Goal: Information Seeking & Learning: Compare options

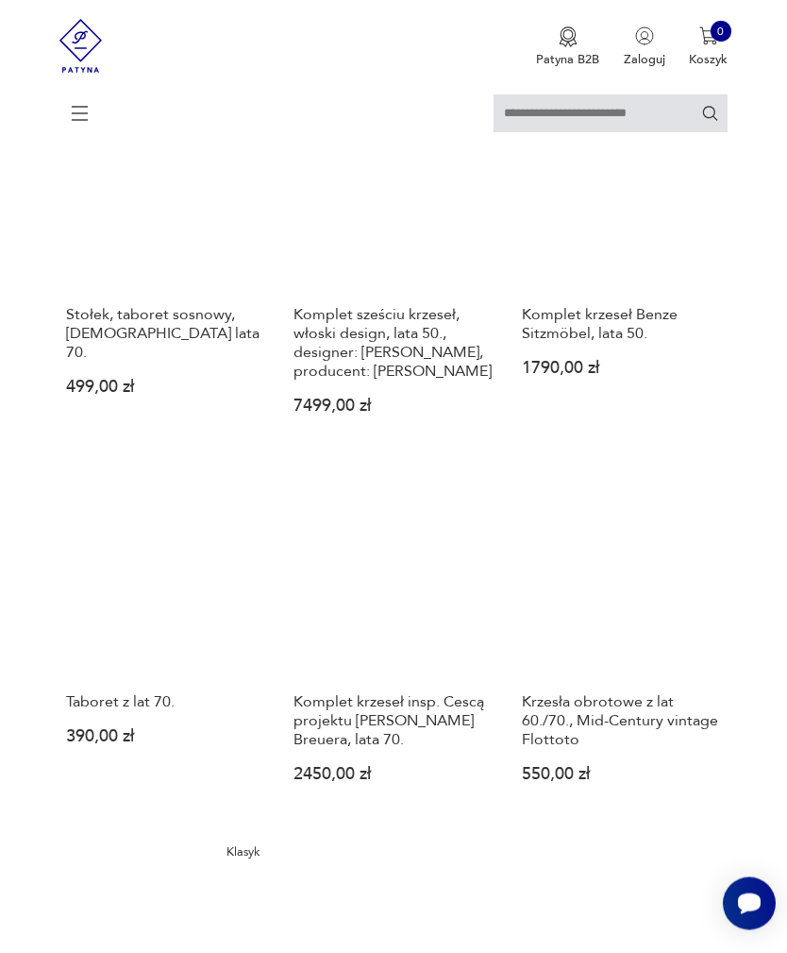
scroll to position [1465, 0]
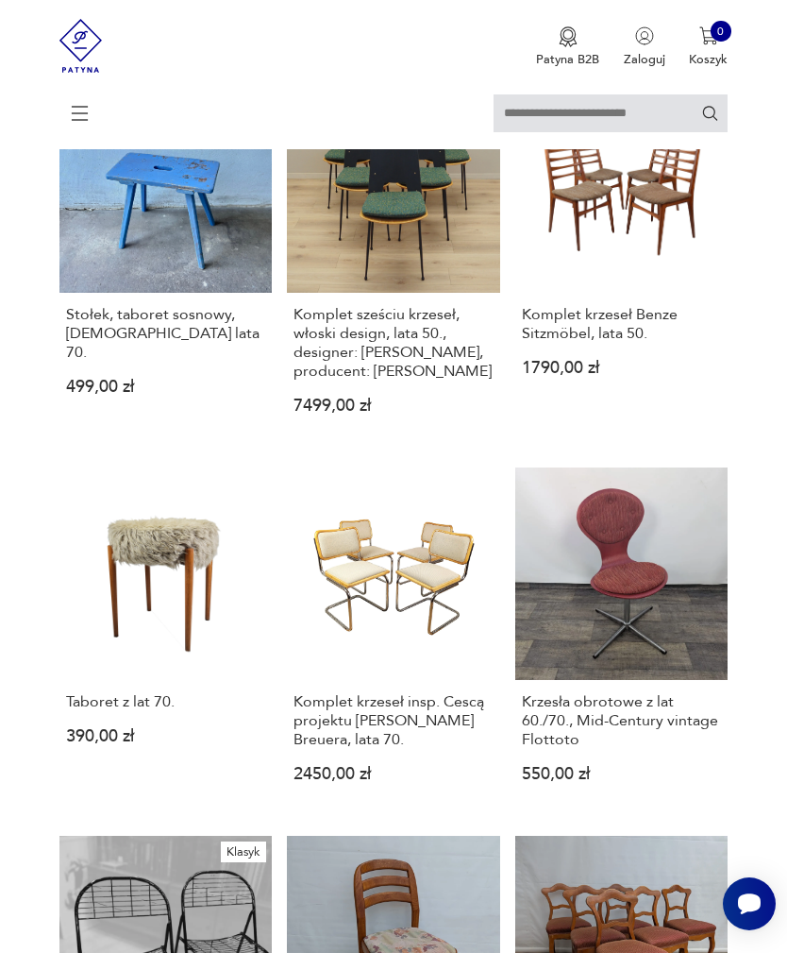
click at [145, 306] on link "Stołek, taboret sosnowy, [DEMOGRAPHIC_DATA] lata 70. 499,00 zł" at bounding box center [165, 261] width 213 height 363
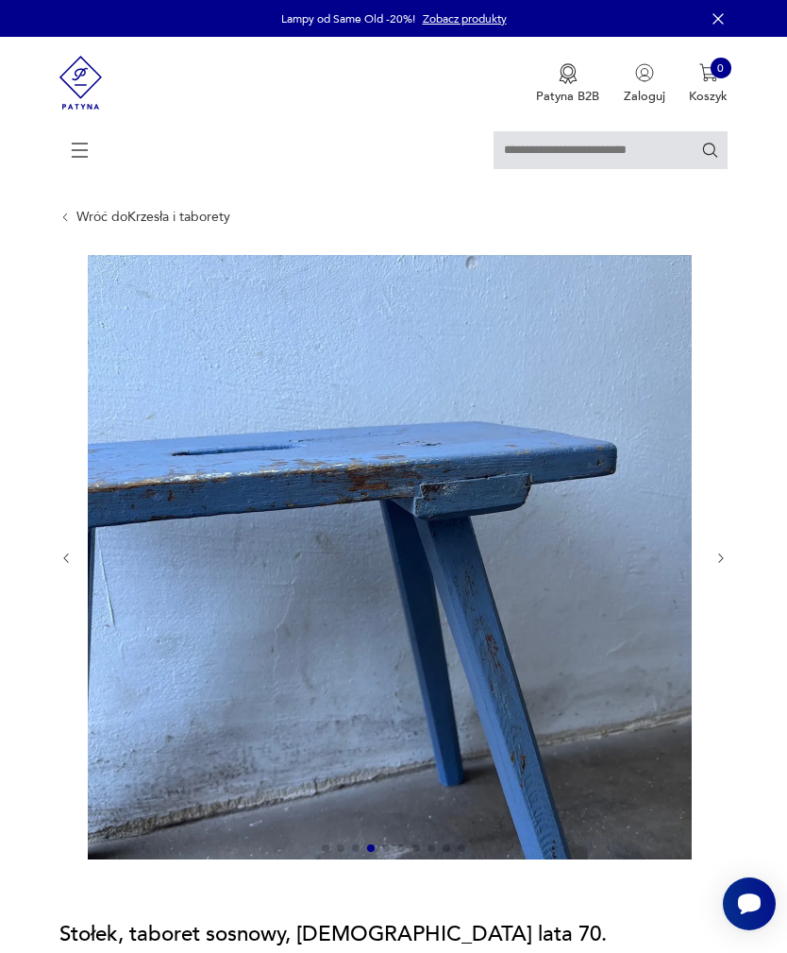
click at [82, 157] on icon at bounding box center [80, 150] width 66 height 66
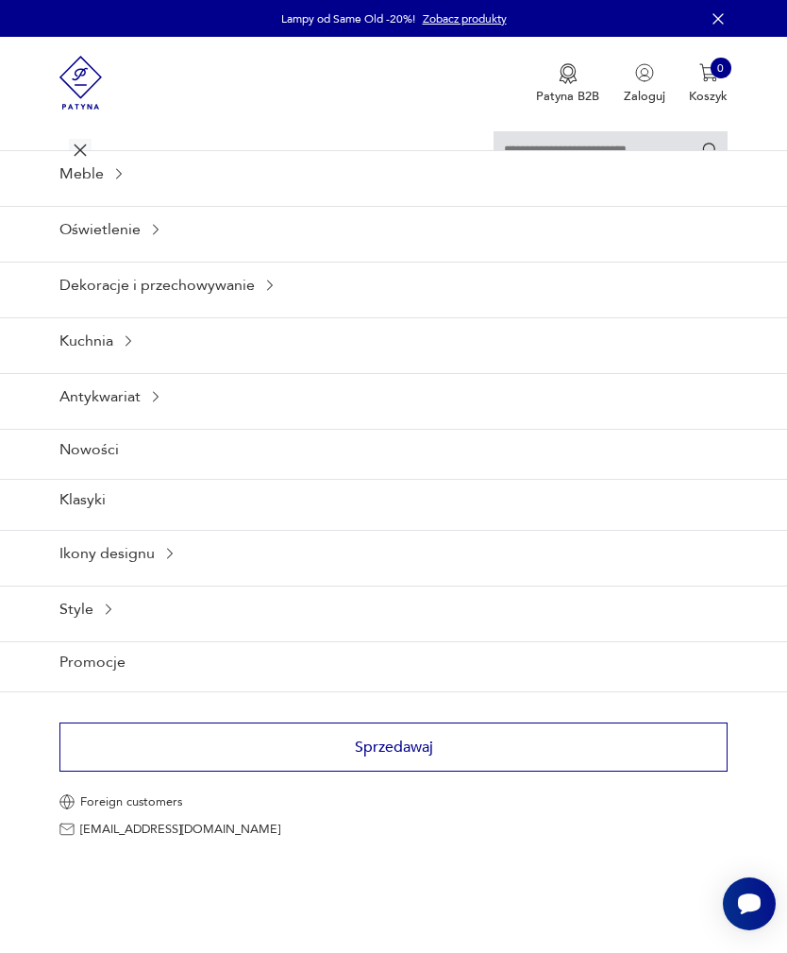
click at [75, 196] on div "Meble" at bounding box center [393, 173] width 787 height 46
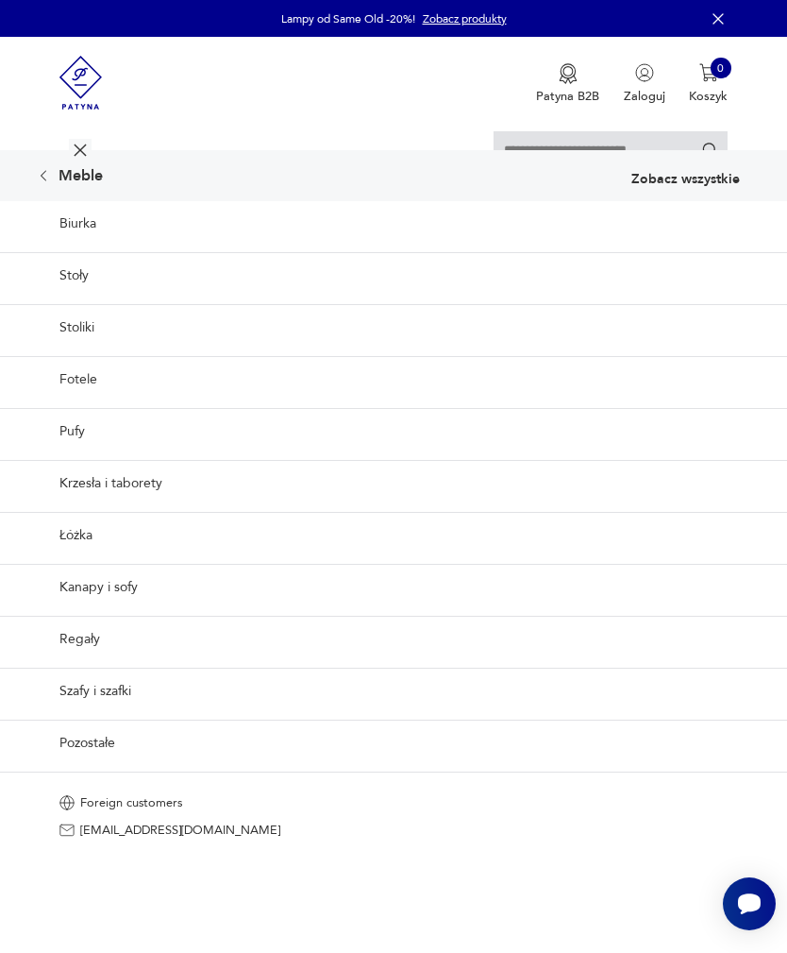
click at [79, 558] on link "Łóżka" at bounding box center [393, 535] width 787 height 46
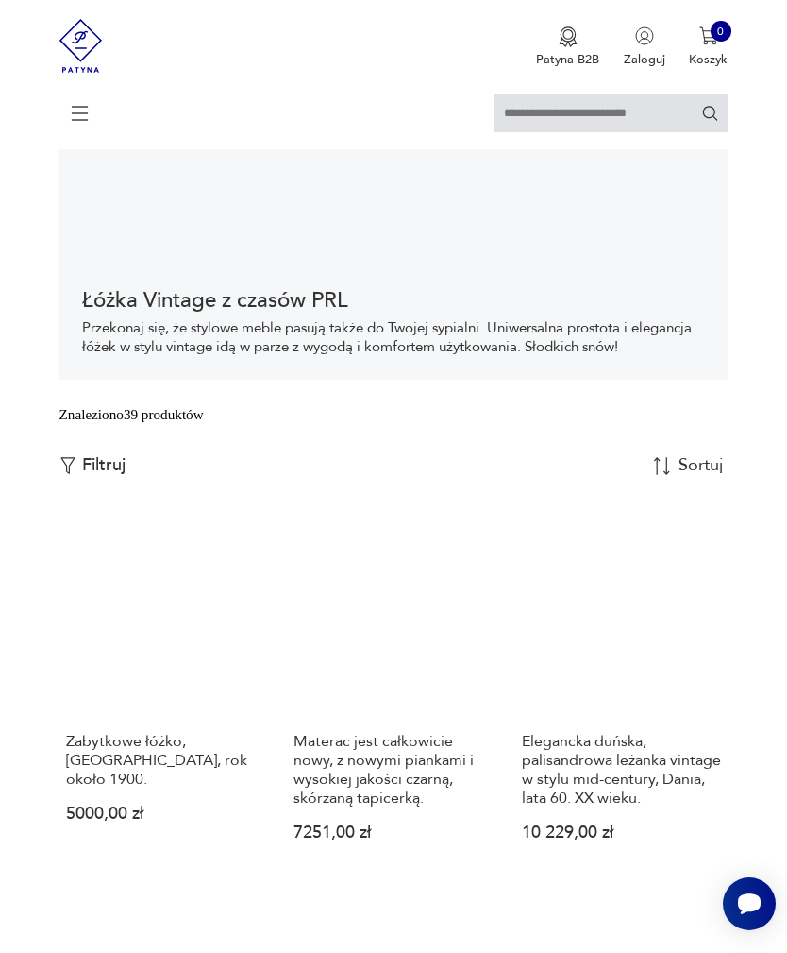
scroll to position [185, 0]
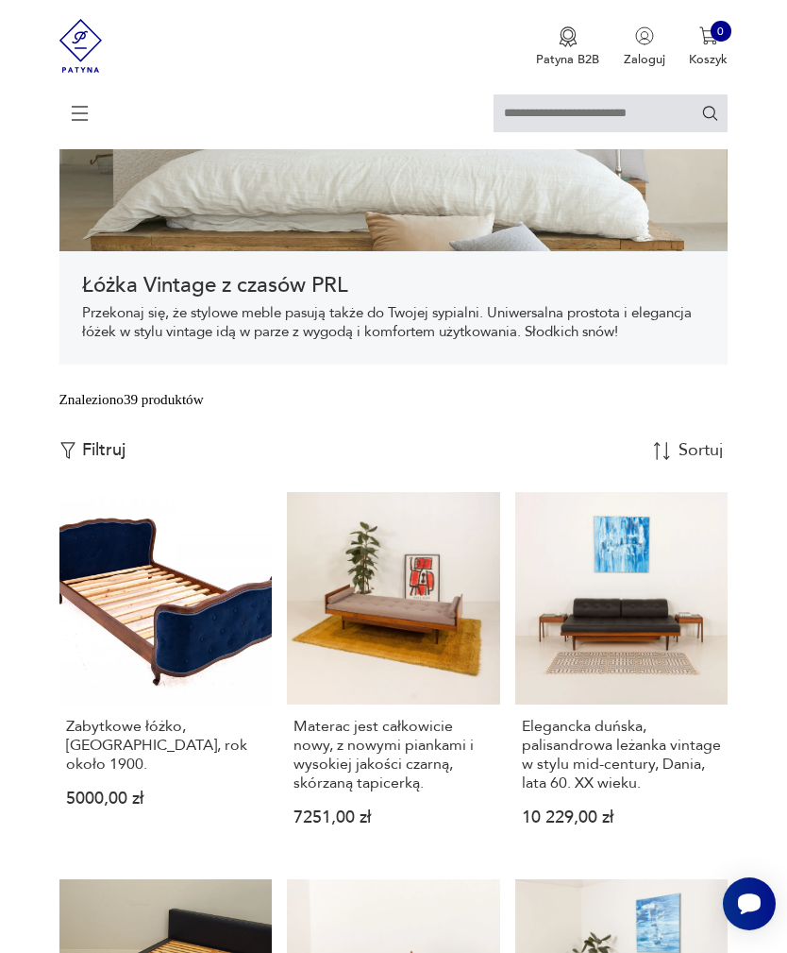
click at [344, 711] on link "Materac jest całkowicie nowy, z nowymi piankami i wysokiej jakości czarną, skór…" at bounding box center [393, 673] width 213 height 363
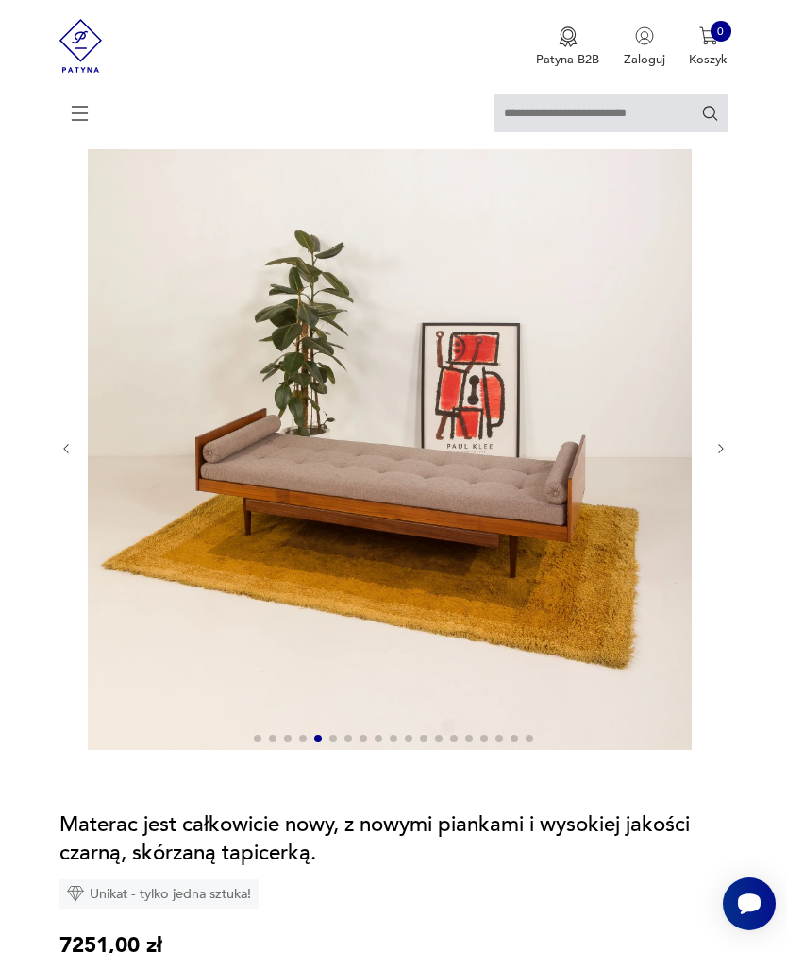
scroll to position [104, 0]
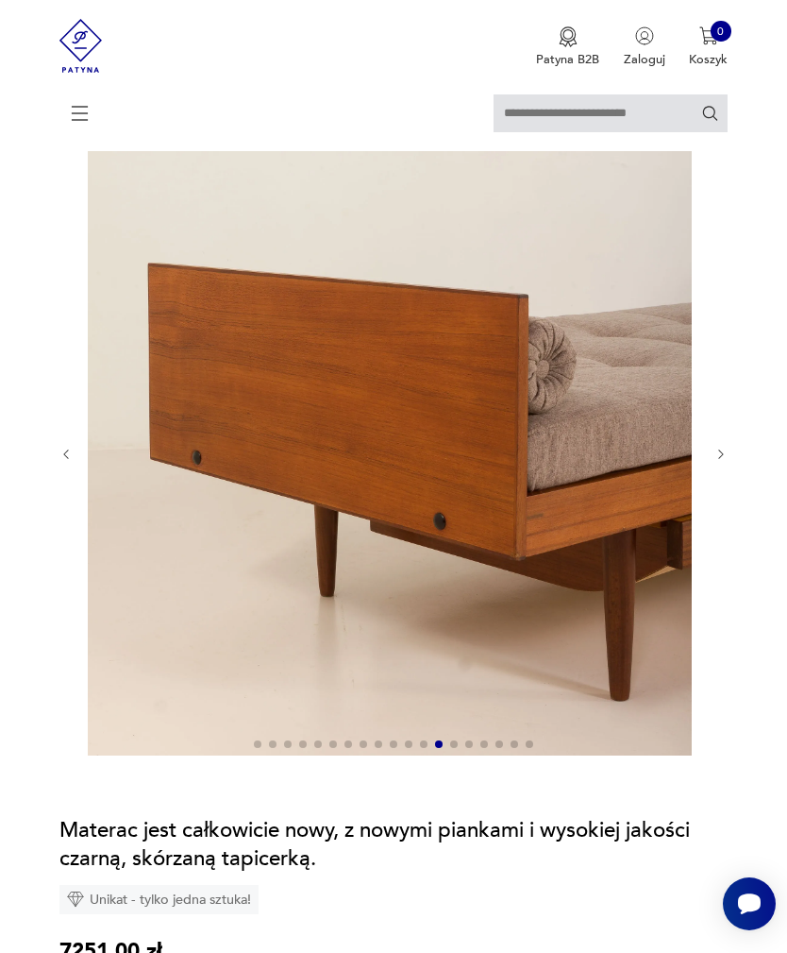
click at [79, 126] on icon at bounding box center [80, 113] width 66 height 66
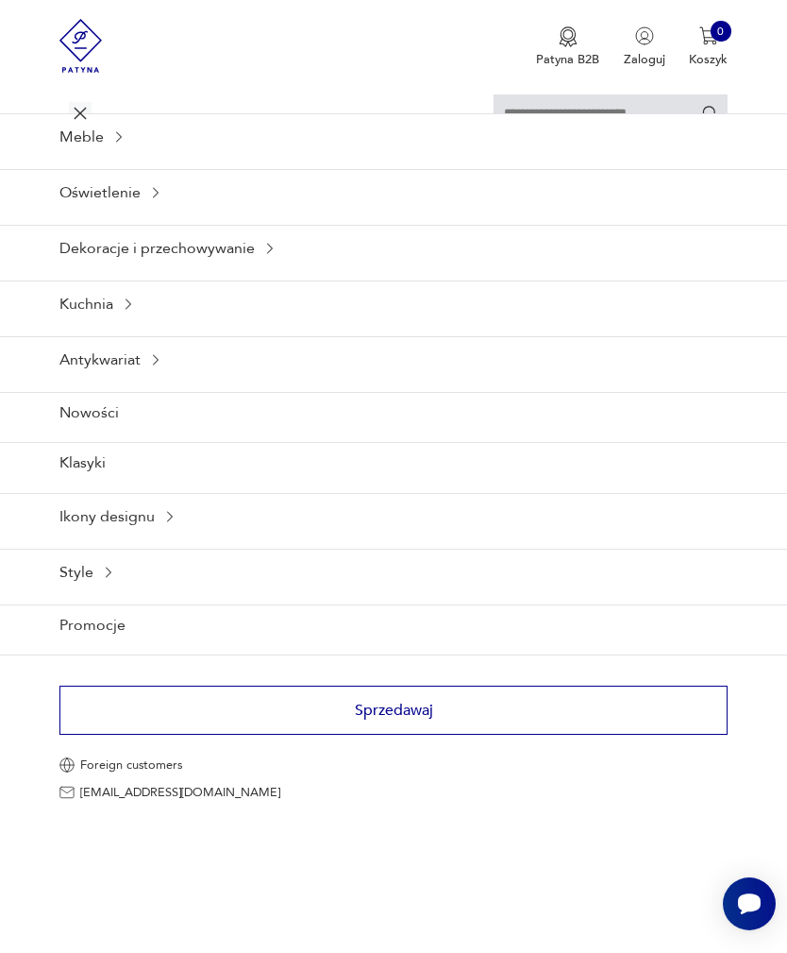
click at [78, 155] on div "Meble" at bounding box center [393, 136] width 787 height 46
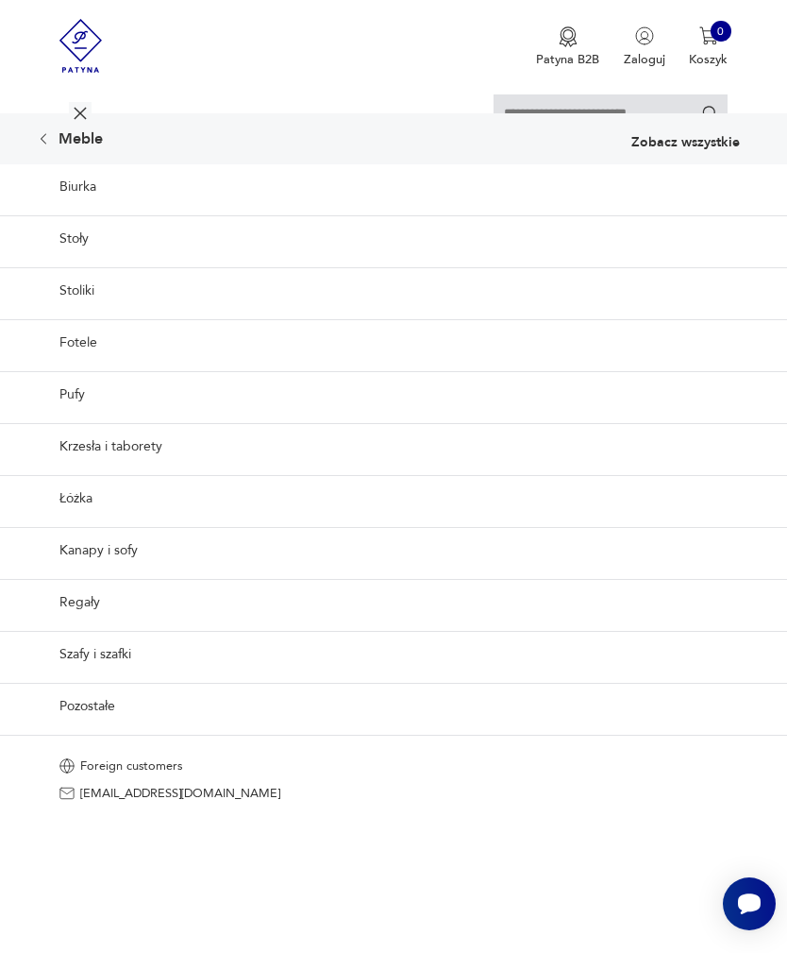
click at [79, 521] on link "Łóżka" at bounding box center [393, 498] width 787 height 46
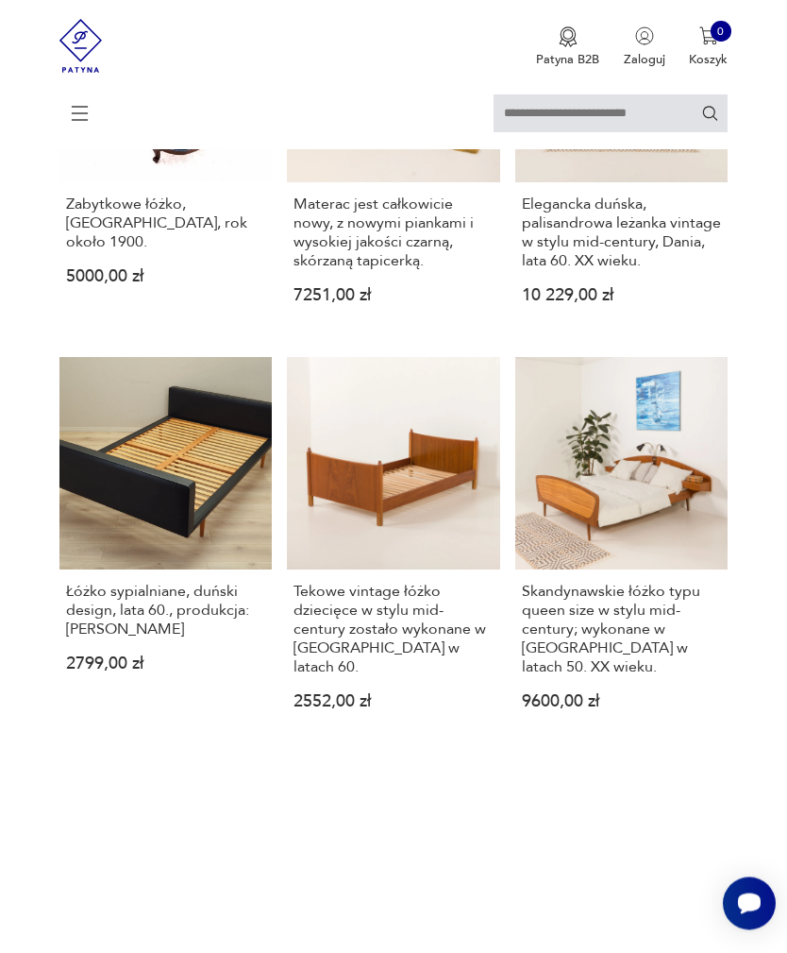
scroll to position [708, 0]
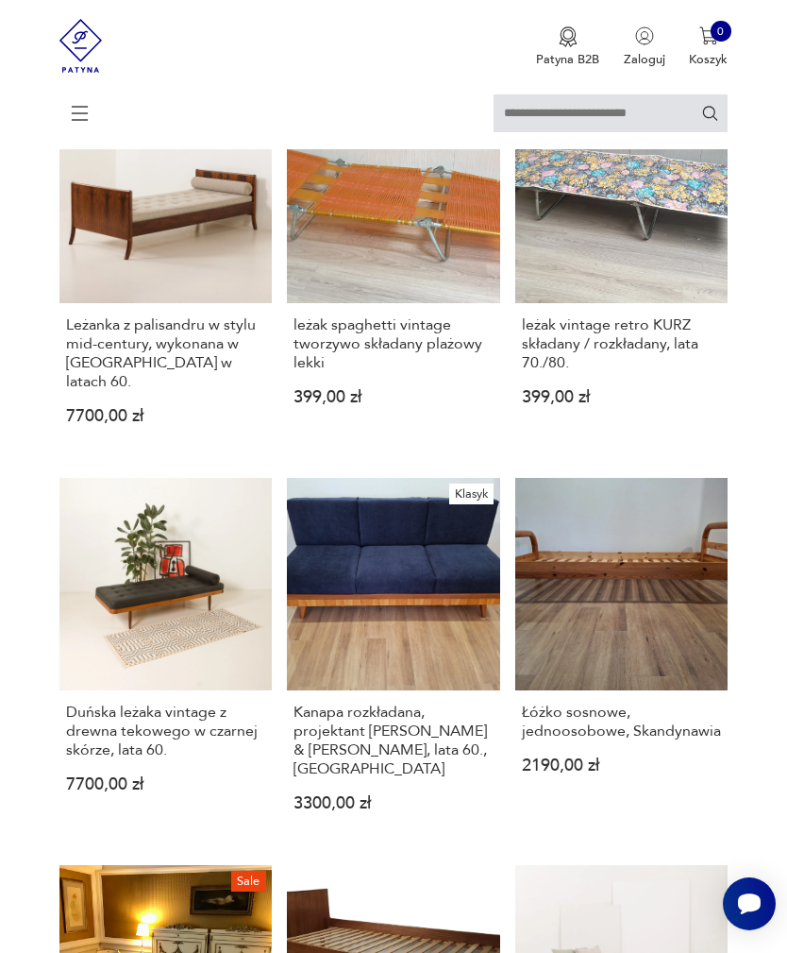
click at [137, 687] on link "Duńska leżaka vintage z drewna tekowego w czarnej skórze, lata 60. 7700,00 zł" at bounding box center [165, 659] width 213 height 363
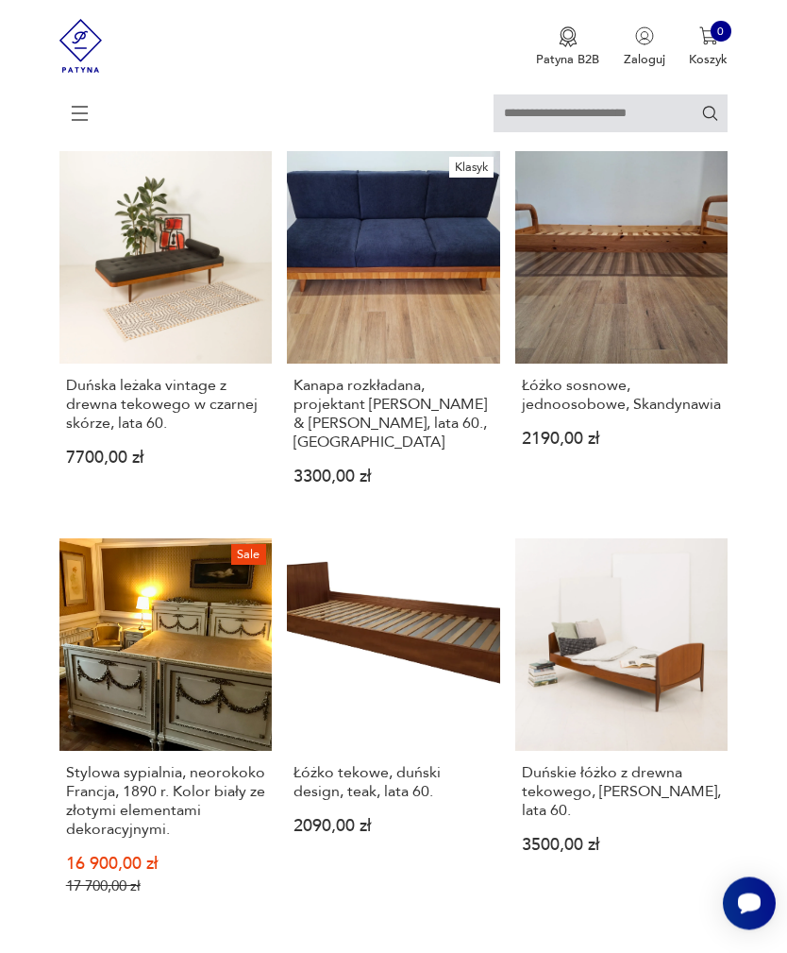
scroll to position [1708, 0]
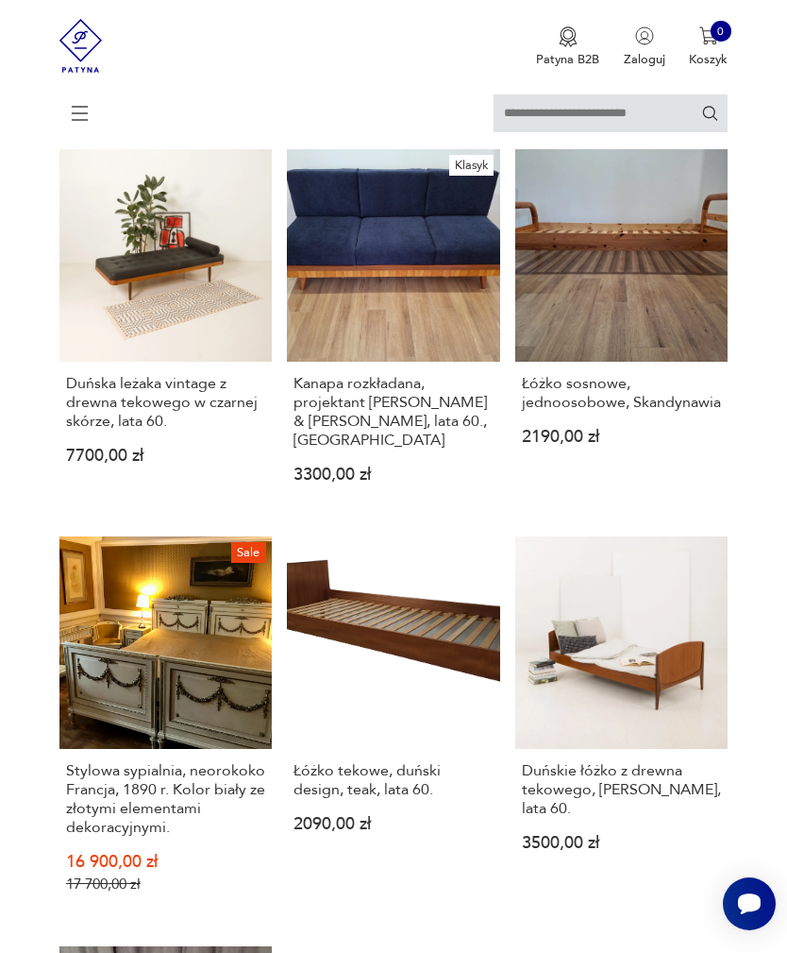
click at [340, 407] on link "Klasyk Kanapa rozkładana, projektant Lejkowski & [PERSON_NAME], lata 60., Polsk…" at bounding box center [393, 330] width 213 height 363
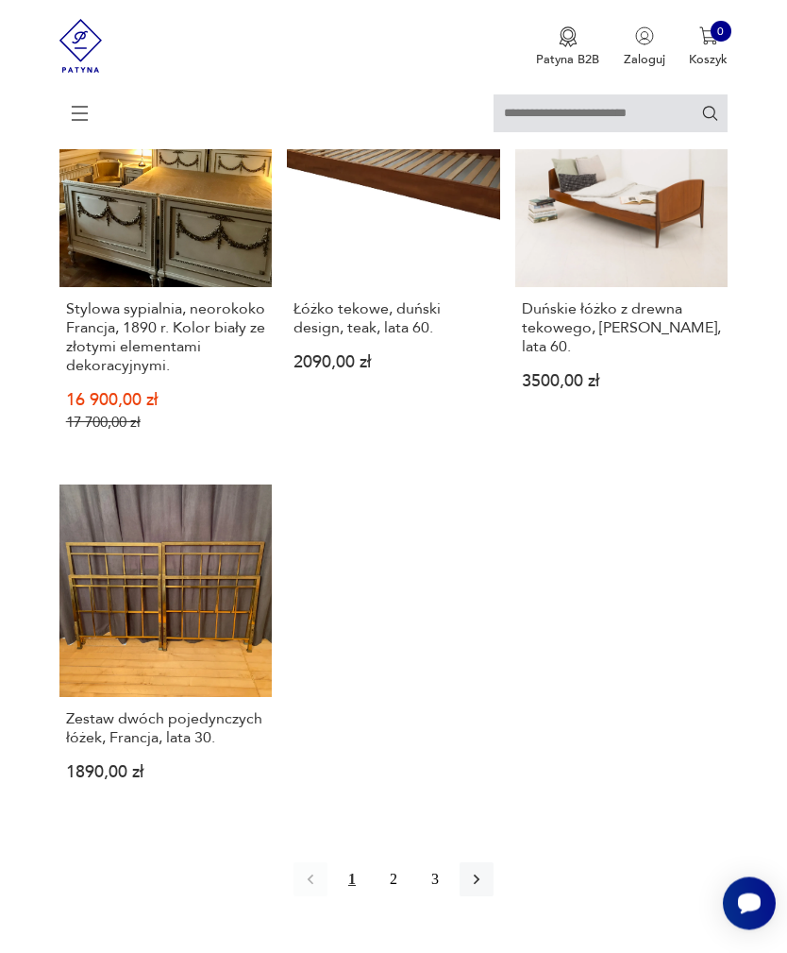
scroll to position [2226, 0]
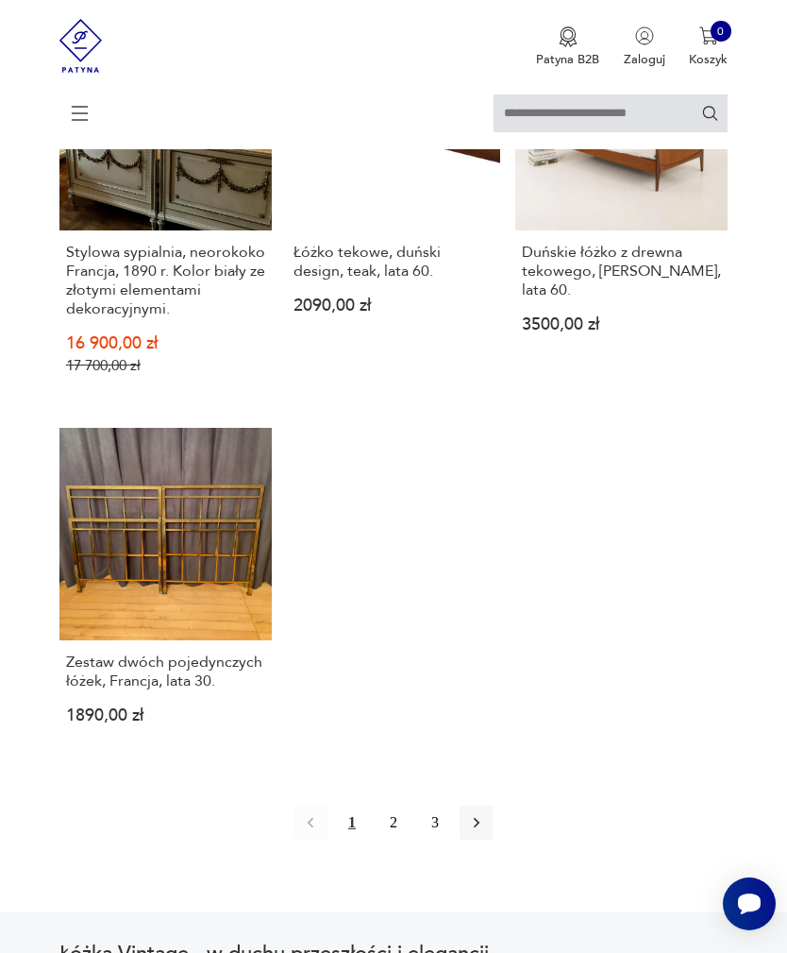
click at [402, 839] on button "2" at bounding box center [394, 822] width 34 height 34
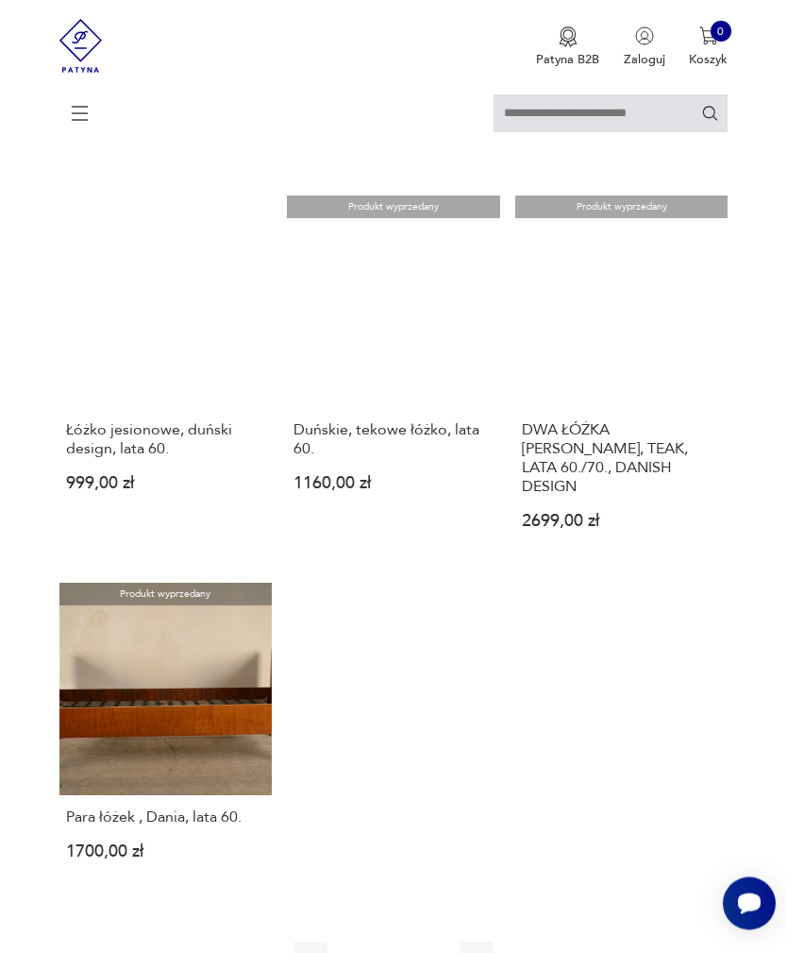
scroll to position [2035, 0]
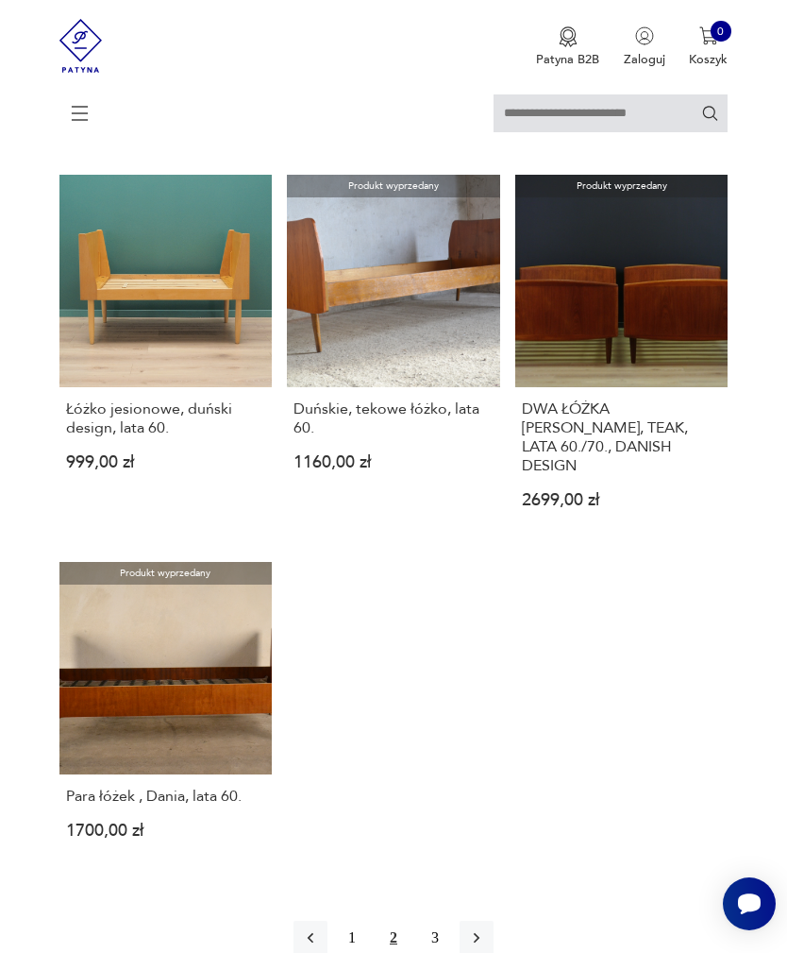
click at [96, 717] on link "Produkt wyprzedany Para łóżek , Dania, lata 60. 1700,00 zł" at bounding box center [165, 715] width 213 height 306
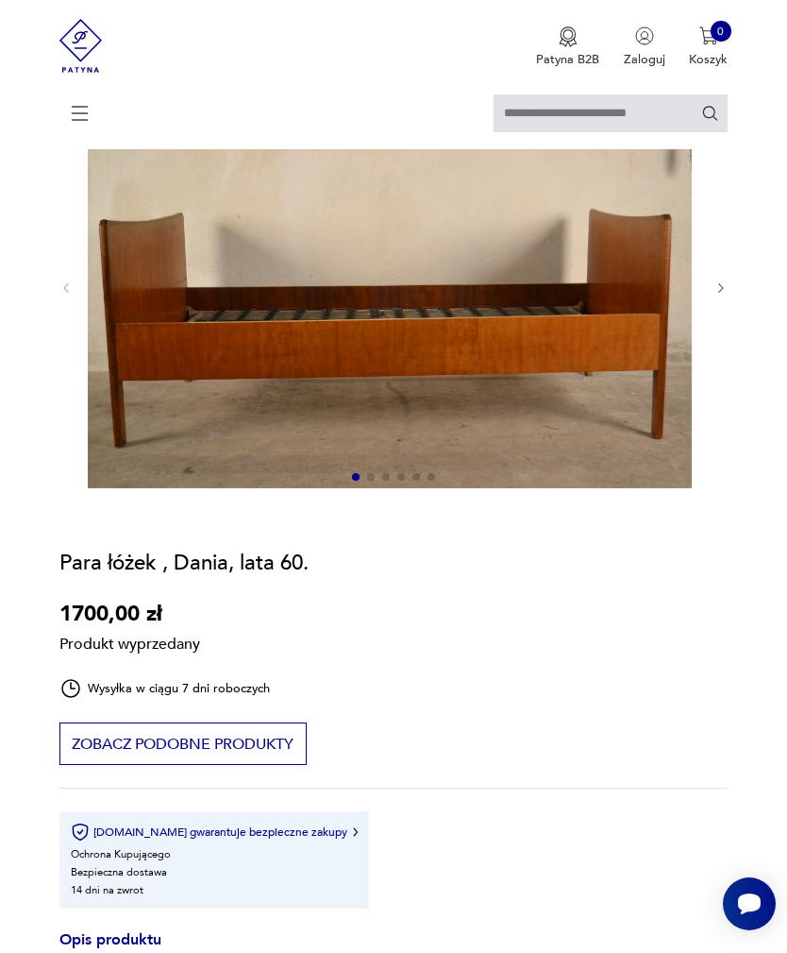
click at [51, 409] on section "Produkt wyprzedany Opis produktu Para tekowych , duńskich łóżek z lat 60 . W pe…" at bounding box center [393, 782] width 787 height 1394
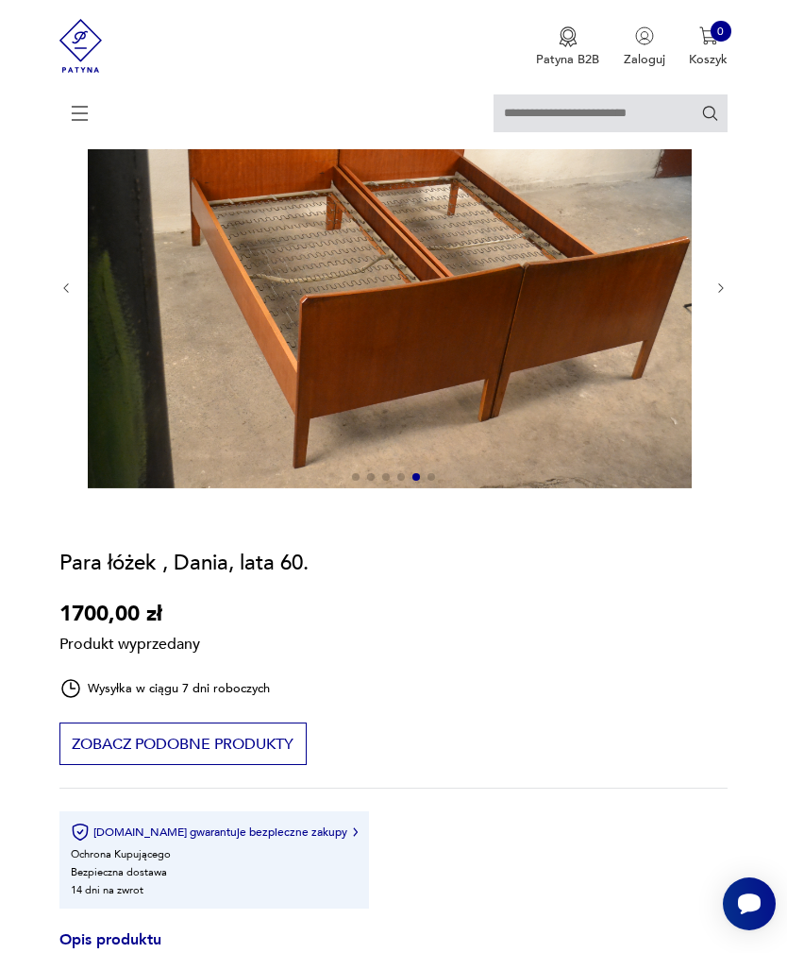
click at [11, 412] on section "Produkt wyprzedany Opis produktu Para tekowych , duńskich łóżek z lat 60 . W pe…" at bounding box center [393, 782] width 787 height 1394
